Goal: Book appointment/travel/reservation

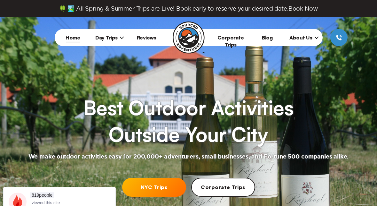
click at [163, 186] on link "NYC Trips" at bounding box center [154, 186] width 64 height 19
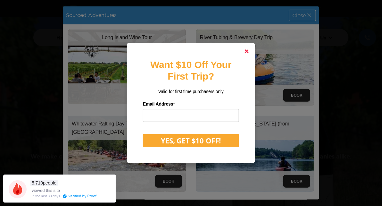
click at [250, 50] on link at bounding box center [246, 51] width 15 height 15
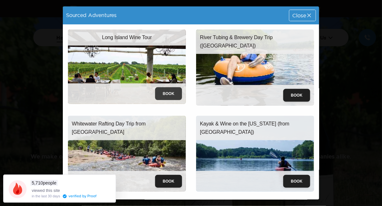
click at [169, 92] on button "Book" at bounding box center [168, 93] width 27 height 13
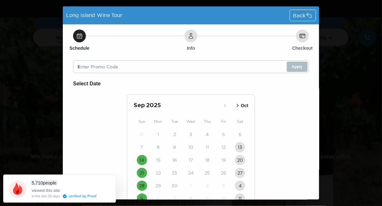
scroll to position [36, 0]
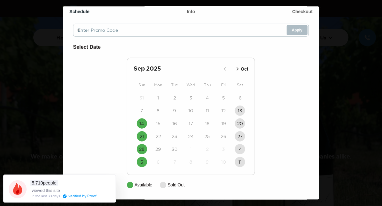
click at [236, 68] on icon "button" at bounding box center [237, 69] width 6 height 6
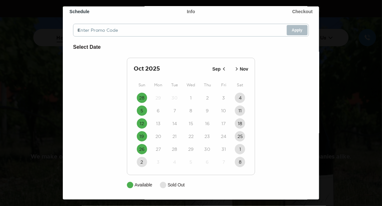
click at [223, 68] on icon "button" at bounding box center [224, 68] width 2 height 3
click at [351, 54] on div "Long Island Wine Tour Back Schedule Info Checkout Enter Promo Code Apply Select…" at bounding box center [191, 103] width 382 height 206
click at [341, 83] on div "Long Island Wine Tour Back Schedule Info Checkout Enter Promo Code Apply Select…" at bounding box center [191, 103] width 382 height 206
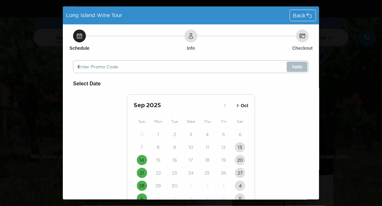
click at [307, 14] on icon at bounding box center [309, 15] width 5 height 5
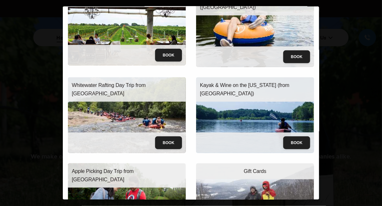
scroll to position [81, 0]
